Goal: Use online tool/utility: Utilize a website feature to perform a specific function

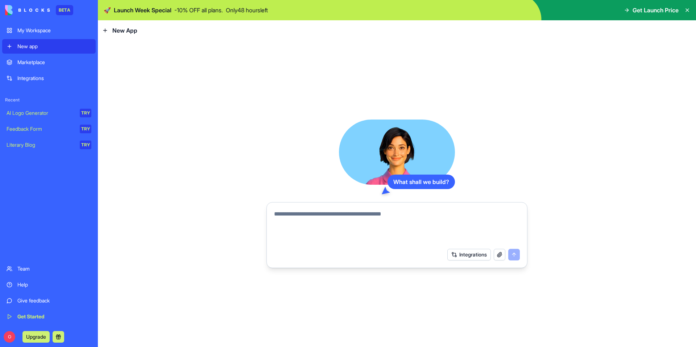
click at [53, 60] on div "Marketplace" at bounding box center [54, 62] width 74 height 7
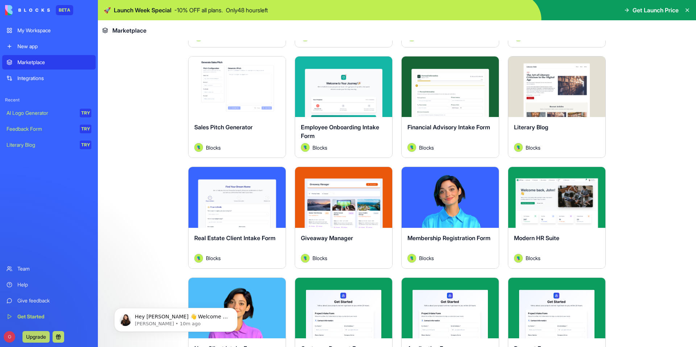
scroll to position [680, 0]
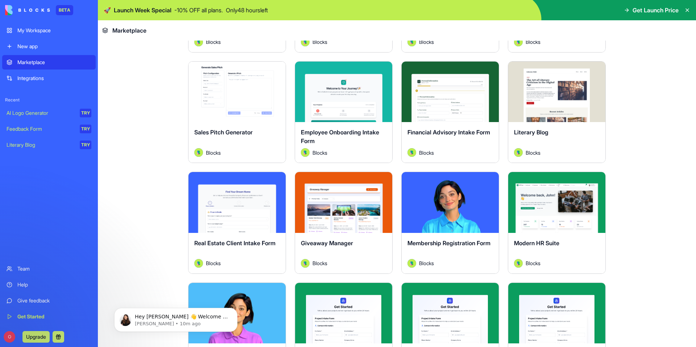
click at [237, 96] on button "Explore" at bounding box center [237, 92] width 54 height 15
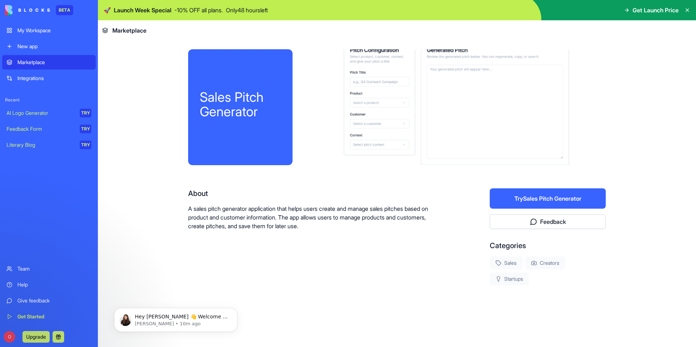
click at [538, 200] on button "Try Sales Pitch Generator" at bounding box center [548, 199] width 116 height 20
